Goal: Find contact information: Find contact information

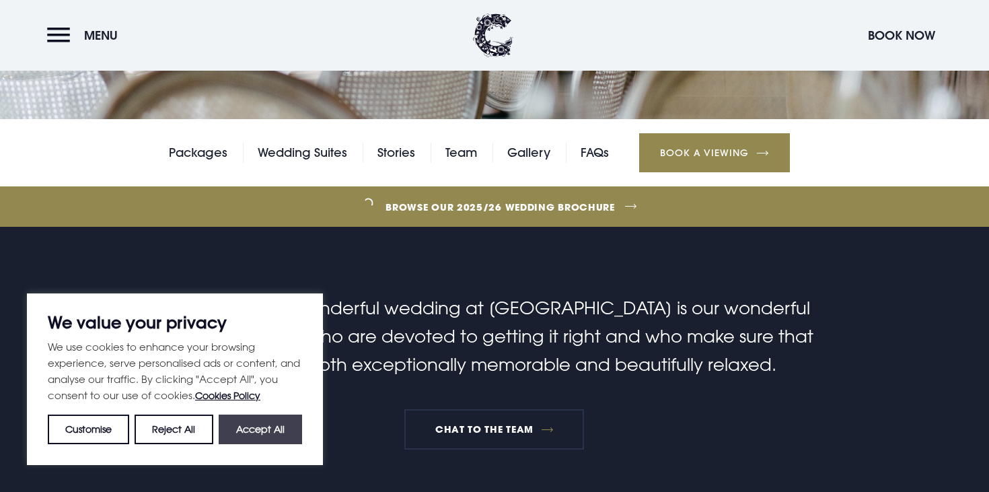
click at [251, 432] on button "Accept All" at bounding box center [260, 430] width 83 height 30
checkbox input "true"
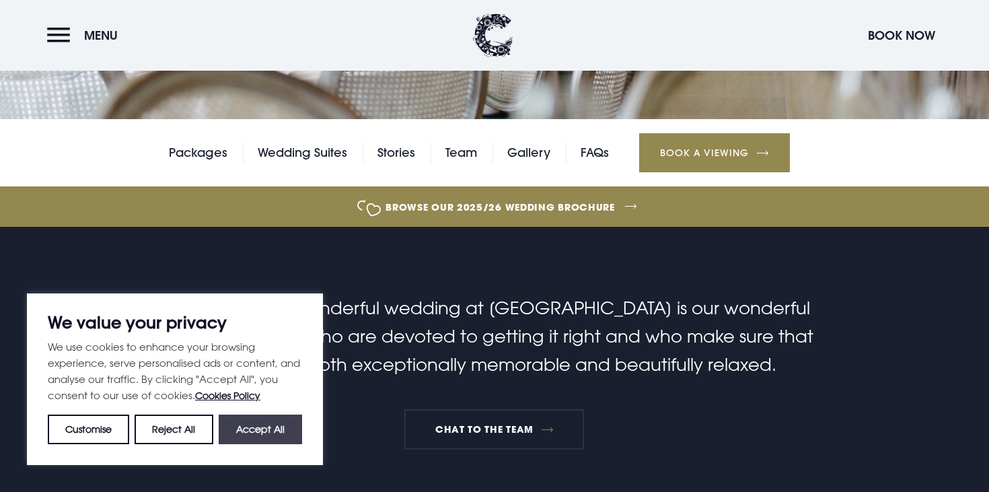
checkbox input "true"
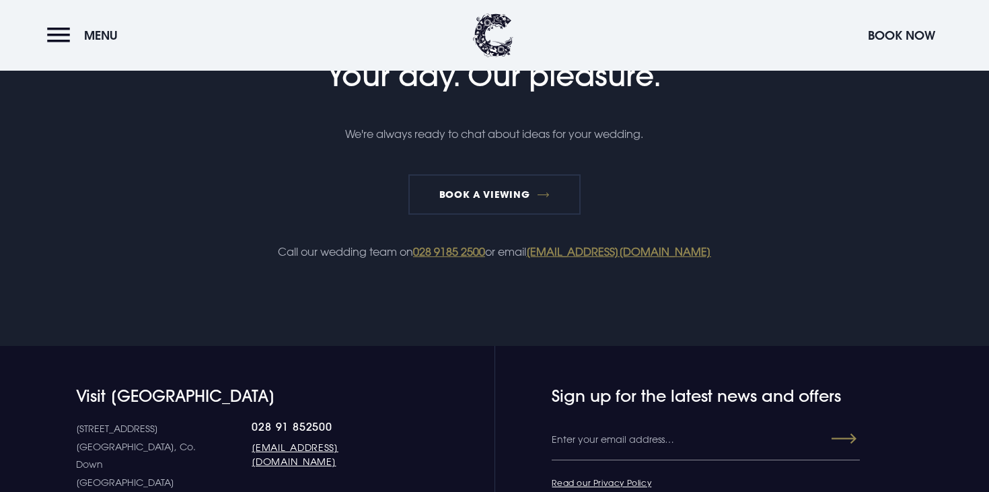
scroll to position [2300, 0]
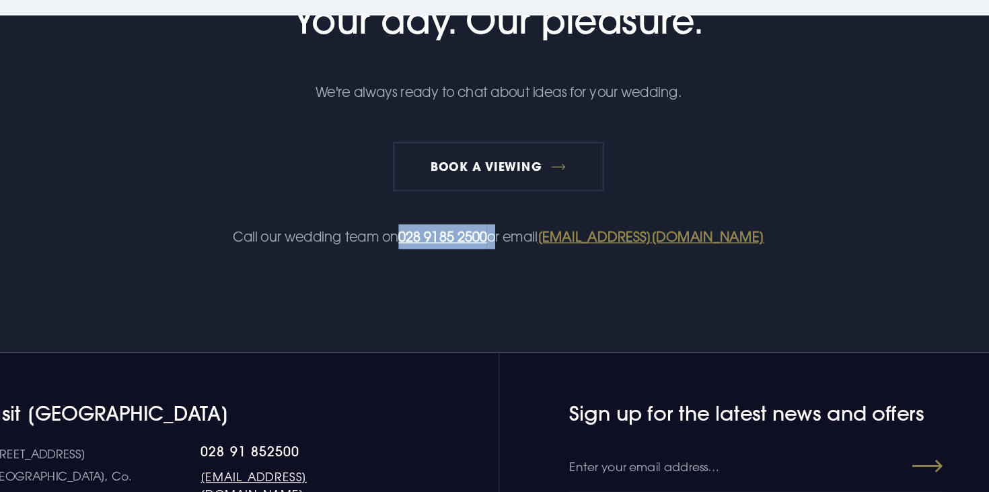
drag, startPoint x: 486, startPoint y: 250, endPoint x: 411, endPoint y: 249, distance: 75.4
click at [411, 249] on p "Call our wedding team on 028 9185 2500 or email [EMAIL_ADDRESS][DOMAIN_NAME]" at bounding box center [494, 251] width 641 height 20
copy p "028 9185 2500"
